Goal: Task Accomplishment & Management: Use online tool/utility

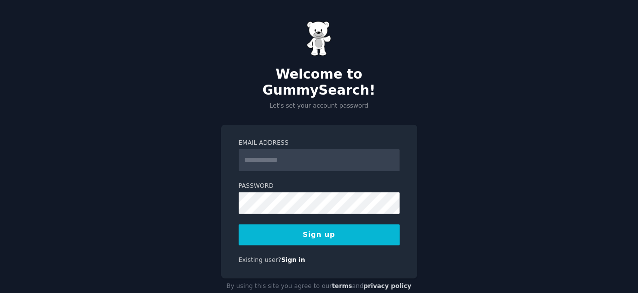
drag, startPoint x: 0, startPoint y: 0, endPoint x: 294, endPoint y: 144, distance: 327.2
click at [294, 149] on input "Email Address" at bounding box center [319, 160] width 161 height 22
type input "**********"
click at [321, 225] on button "Sign up" at bounding box center [319, 234] width 161 height 21
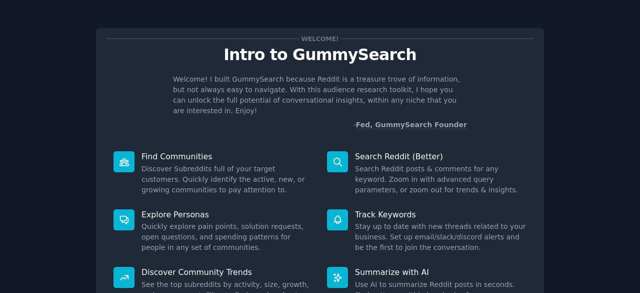
scroll to position [98, 0]
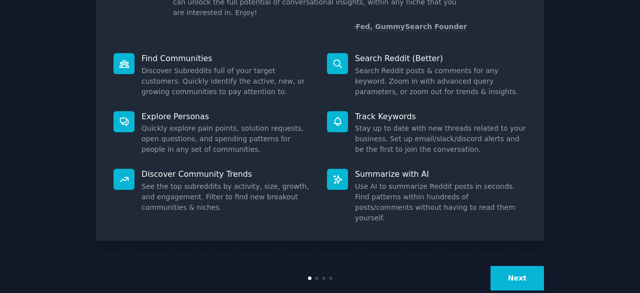
click at [509, 266] on button "Next" at bounding box center [518, 278] width 54 height 25
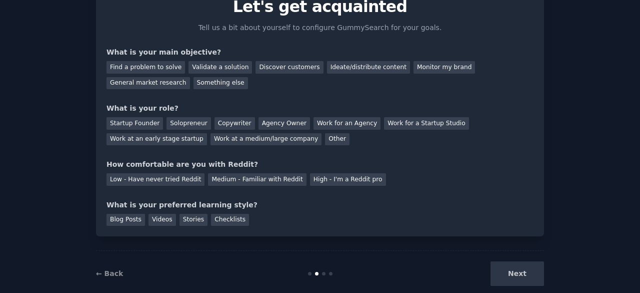
scroll to position [65, 0]
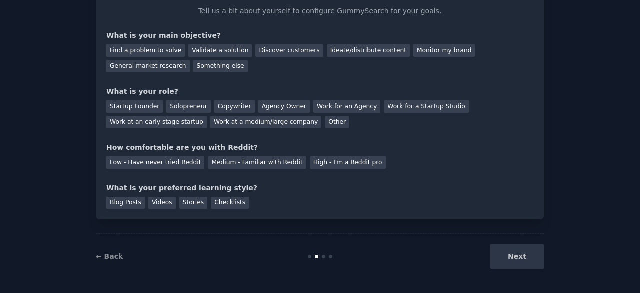
click at [512, 258] on div "Next" at bounding box center [470, 256] width 150 height 25
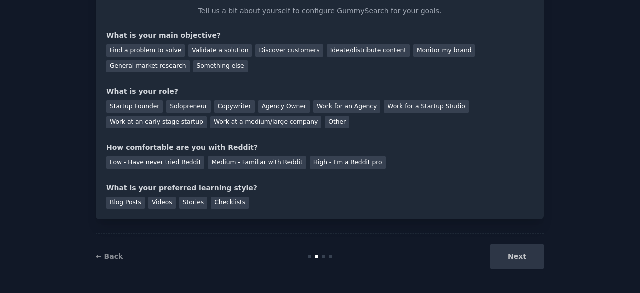
click at [329, 256] on div at bounding box center [331, 257] width 4 height 4
click at [111, 259] on link "← Back" at bounding box center [109, 256] width 27 height 8
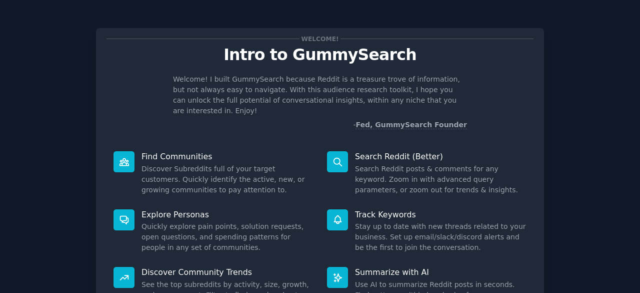
scroll to position [98, 0]
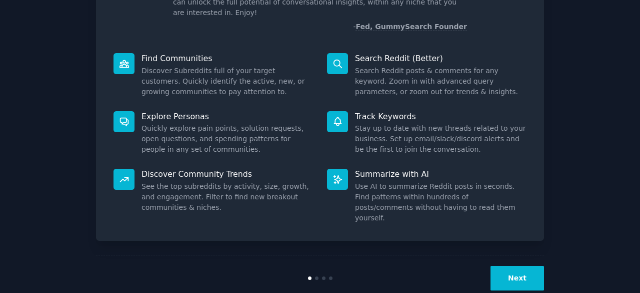
click at [525, 266] on button "Next" at bounding box center [518, 278] width 54 height 25
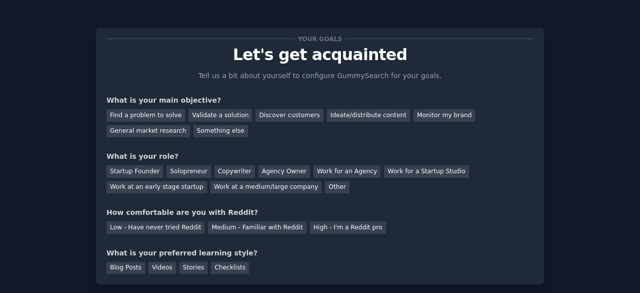
scroll to position [65, 0]
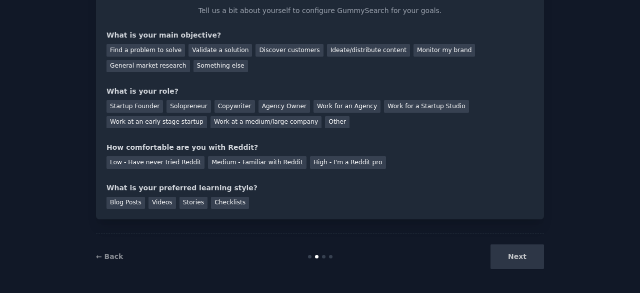
click at [528, 264] on div "Next" at bounding box center [470, 256] width 150 height 25
click at [520, 264] on div "Next" at bounding box center [470, 256] width 150 height 25
click at [523, 255] on div "Next" at bounding box center [470, 256] width 150 height 25
click at [538, 258] on div "Next" at bounding box center [470, 256] width 150 height 25
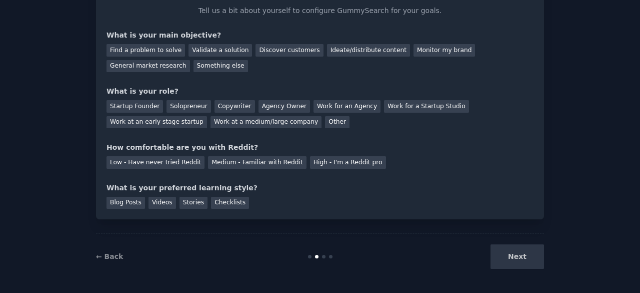
click at [323, 258] on div at bounding box center [321, 257] width 150 height 4
click at [200, 143] on div "How comfortable are you with Reddit?" at bounding box center [320, 147] width 427 height 11
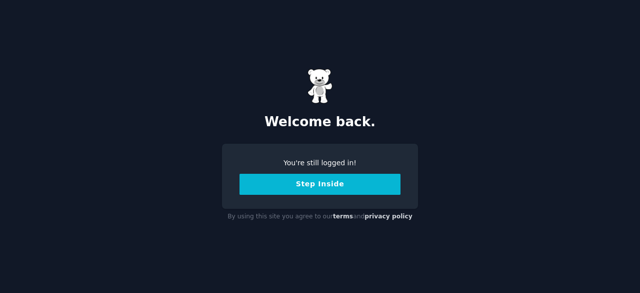
click at [350, 189] on button "Step Inside" at bounding box center [320, 184] width 161 height 21
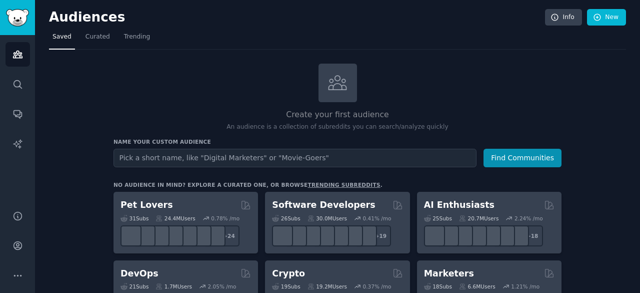
drag, startPoint x: 350, startPoint y: 189, endPoint x: 280, endPoint y: 148, distance: 81.1
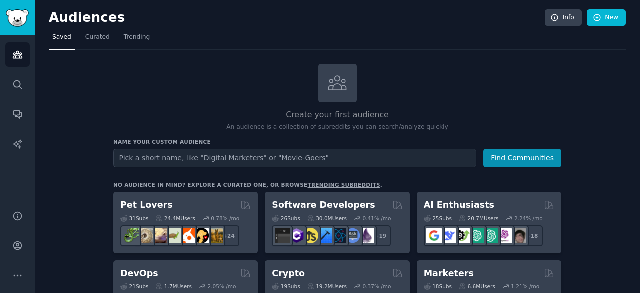
click at [176, 84] on div "Create your first audience An audience is a collection of subreddits you can se…" at bounding box center [338, 98] width 448 height 68
